Goal: Task Accomplishment & Management: Manage account settings

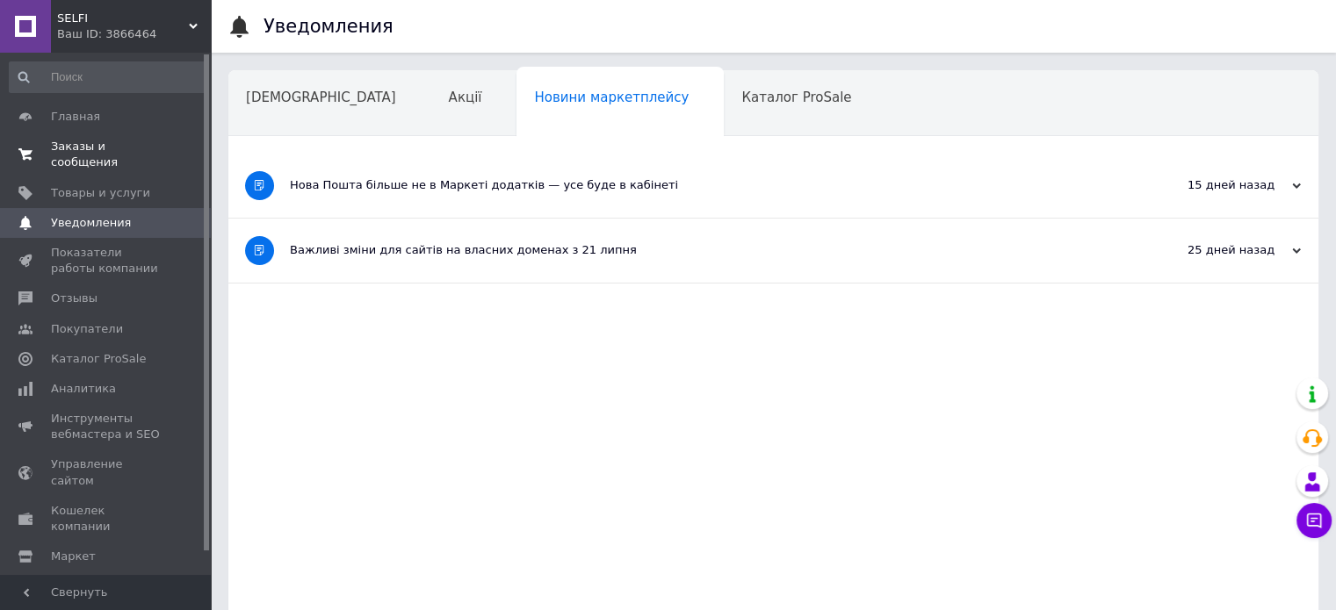
click at [96, 148] on span "Заказы и сообщения" at bounding box center [107, 155] width 112 height 32
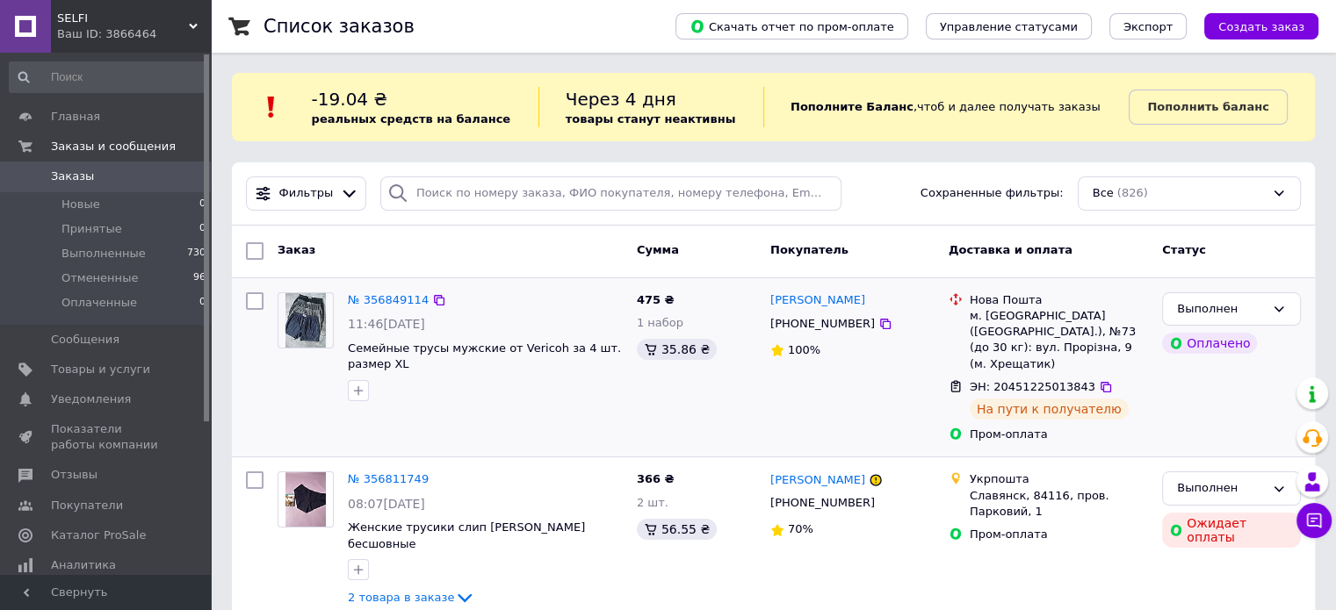
scroll to position [263, 0]
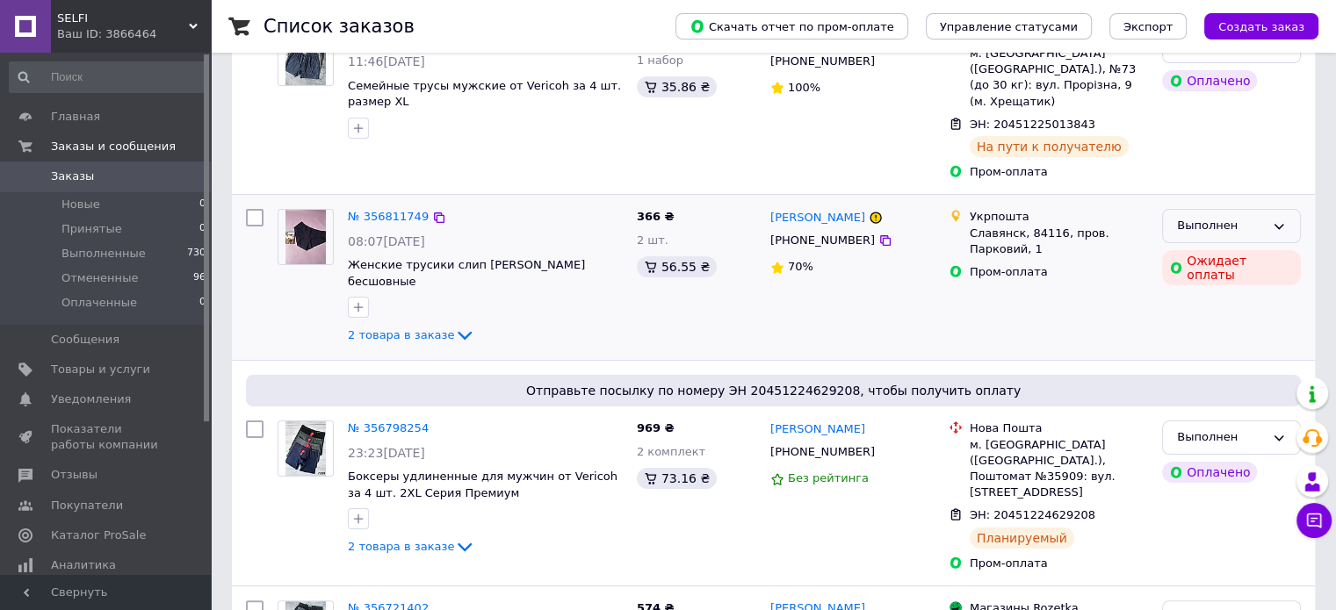
click at [1213, 217] on div "Выполнен" at bounding box center [1221, 226] width 88 height 18
click at [1207, 279] on li "Отменен" at bounding box center [1231, 295] width 137 height 32
click at [83, 397] on span "Уведомления" at bounding box center [91, 400] width 80 height 16
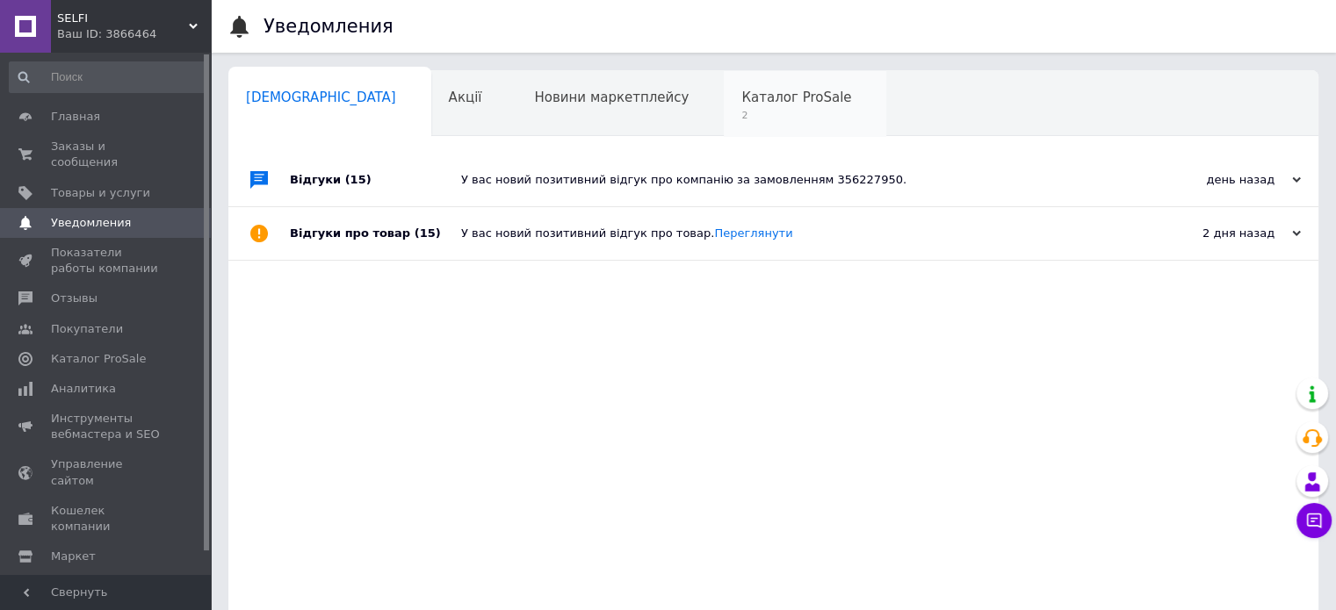
click at [741, 116] on span "2" at bounding box center [796, 115] width 110 height 13
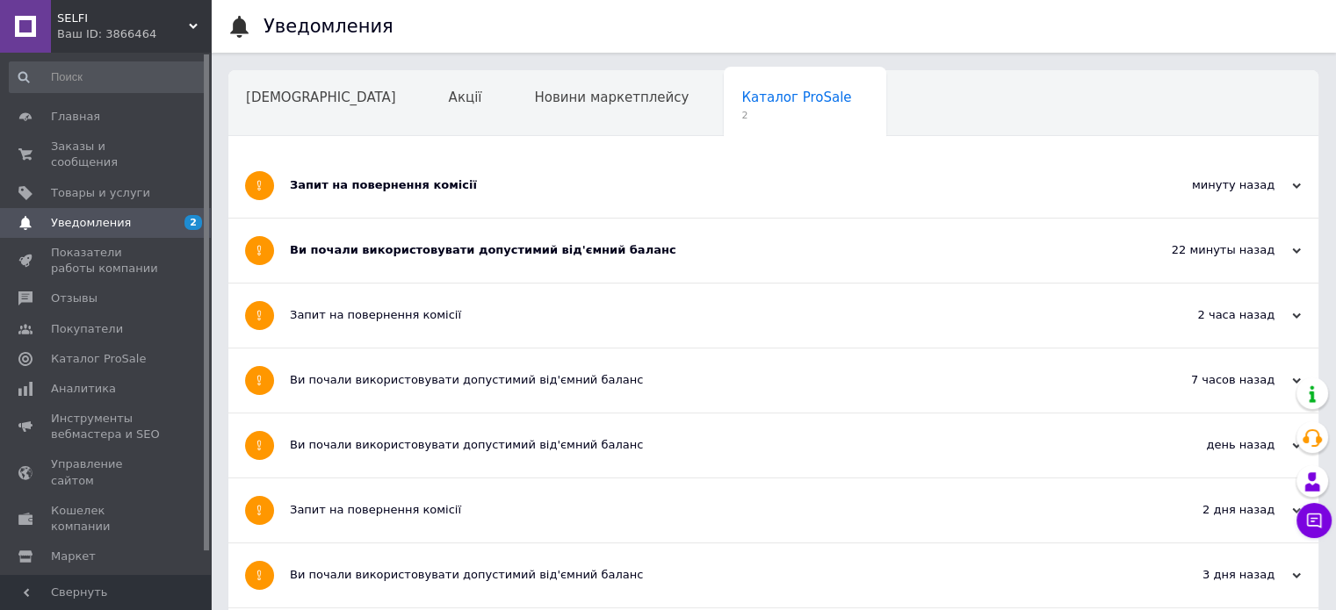
click at [644, 255] on div "Ви почали використовувати допустимий від'ємний баланс" at bounding box center [707, 250] width 835 height 16
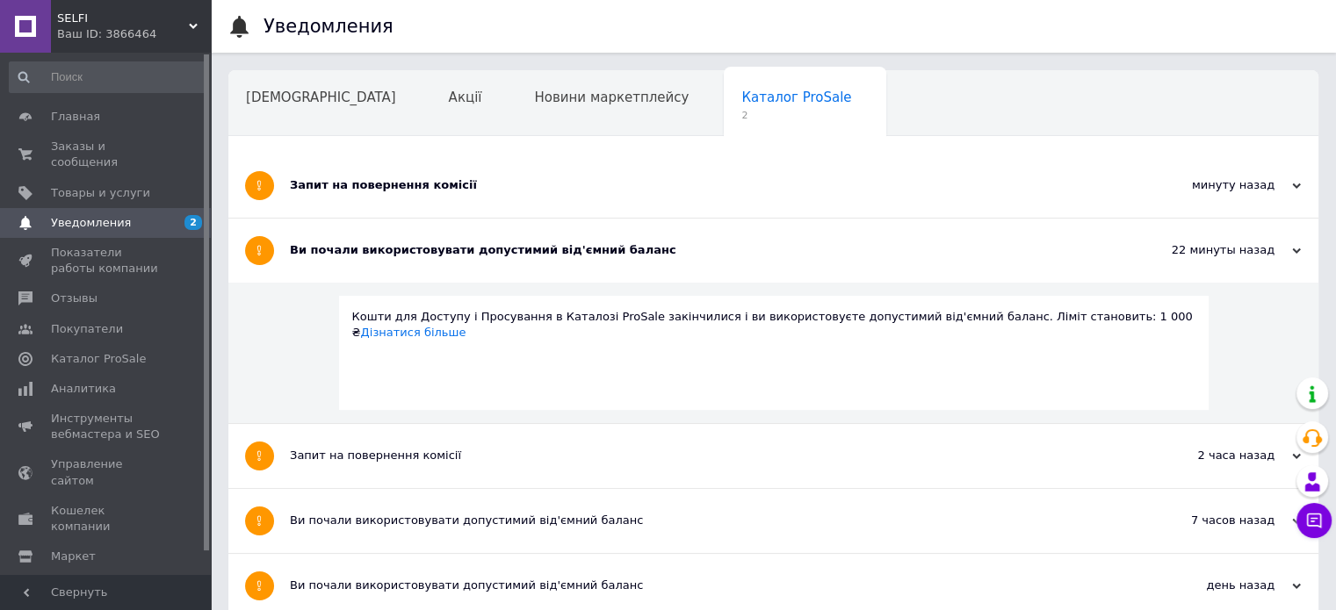
click at [551, 182] on div "Запит на повернення комісії" at bounding box center [707, 185] width 835 height 16
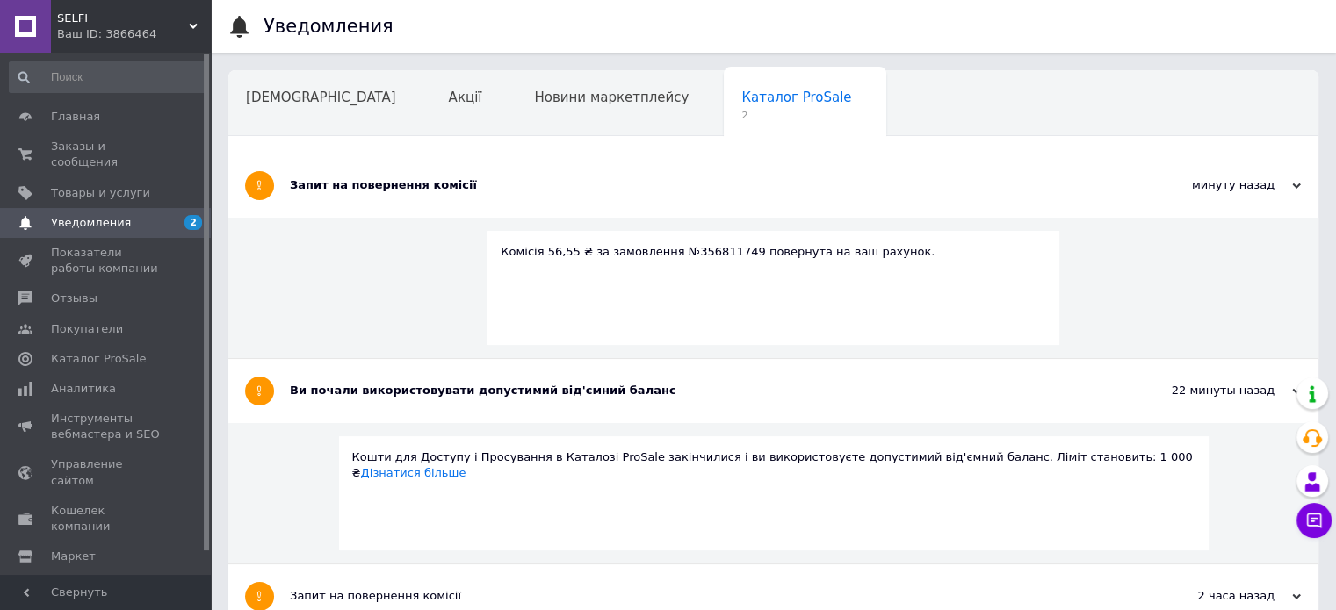
click at [421, 138] on div "Навчання та заходи" at bounding box center [324, 171] width 192 height 67
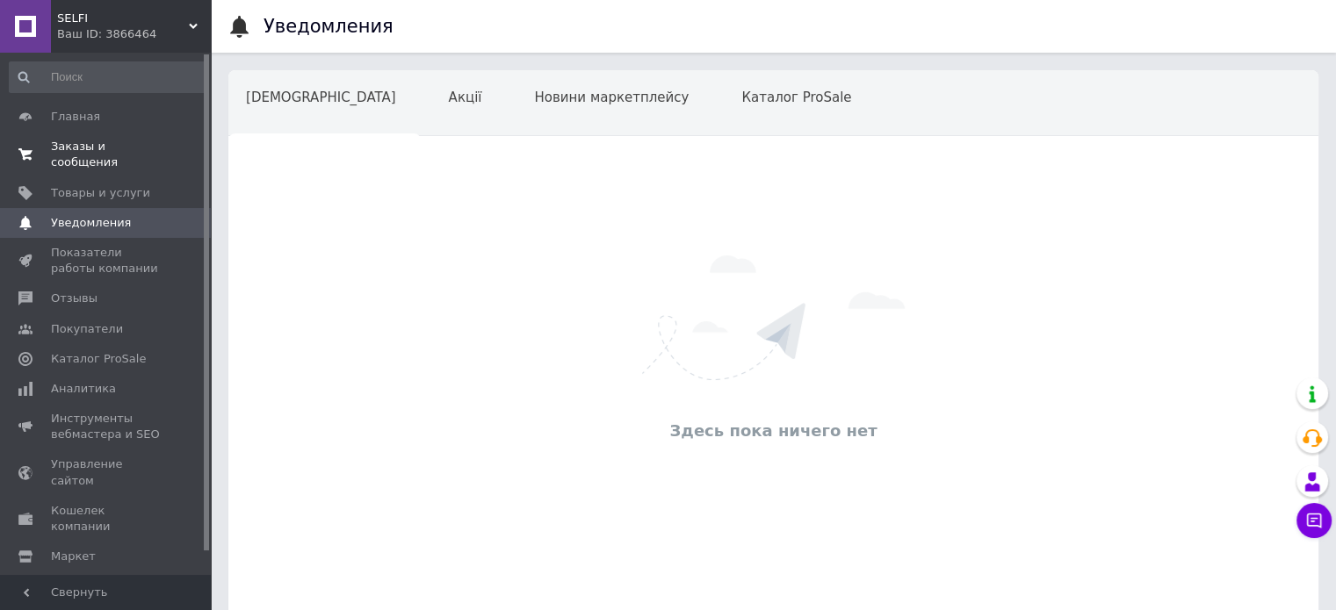
click at [90, 154] on span "Заказы и сообщения" at bounding box center [107, 155] width 112 height 32
